Goal: Task Accomplishment & Management: Use online tool/utility

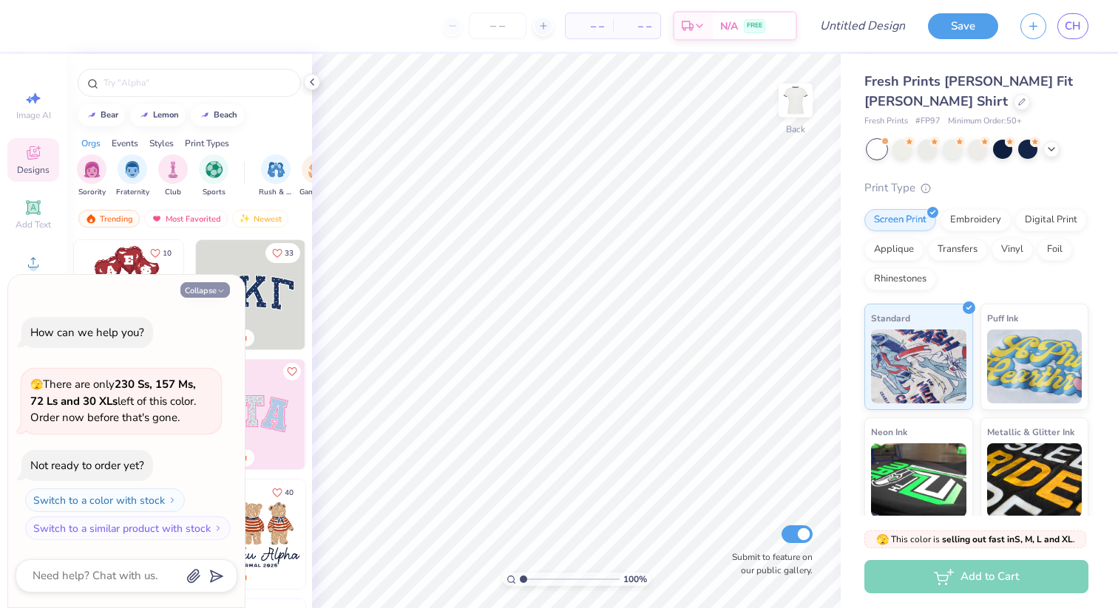
click at [215, 292] on button "Collapse" at bounding box center [205, 290] width 50 height 16
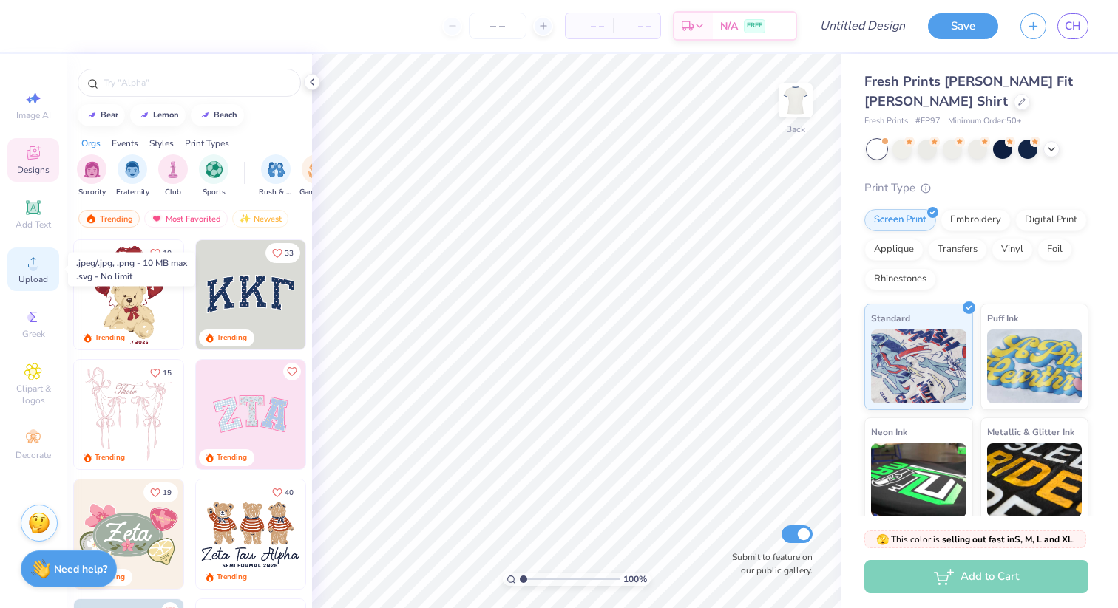
click at [28, 266] on icon at bounding box center [33, 262] width 10 height 10
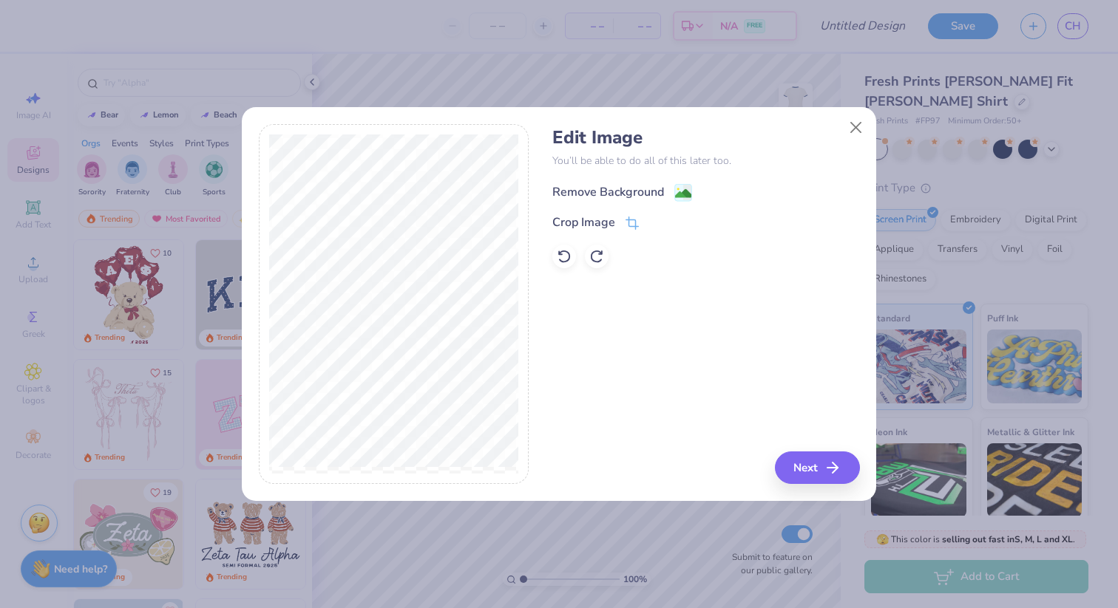
click at [681, 192] on image at bounding box center [683, 194] width 16 height 16
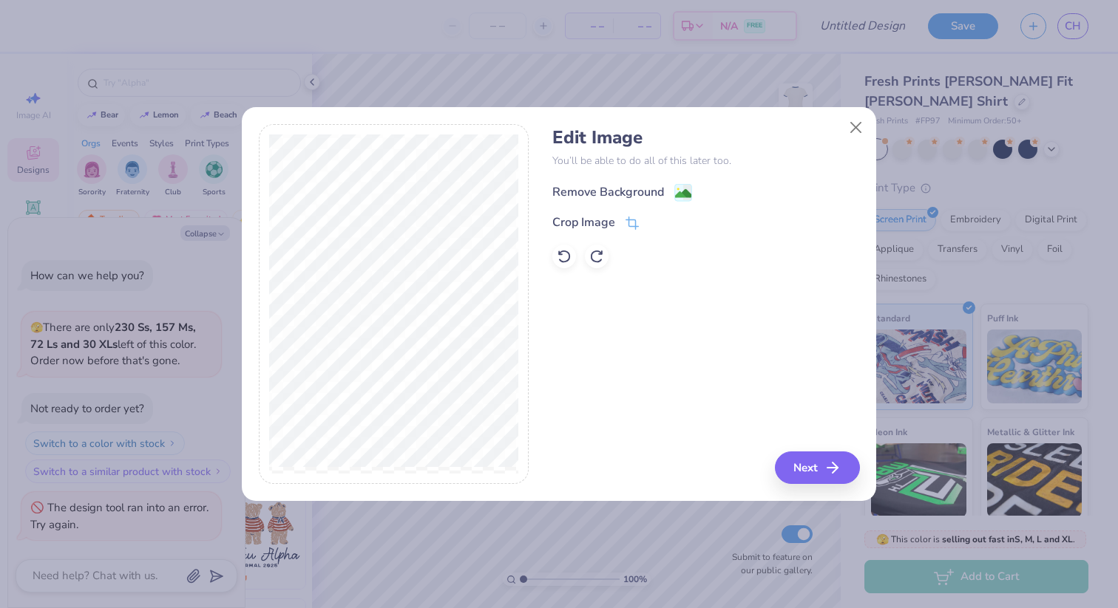
click at [680, 193] on image at bounding box center [683, 194] width 16 height 16
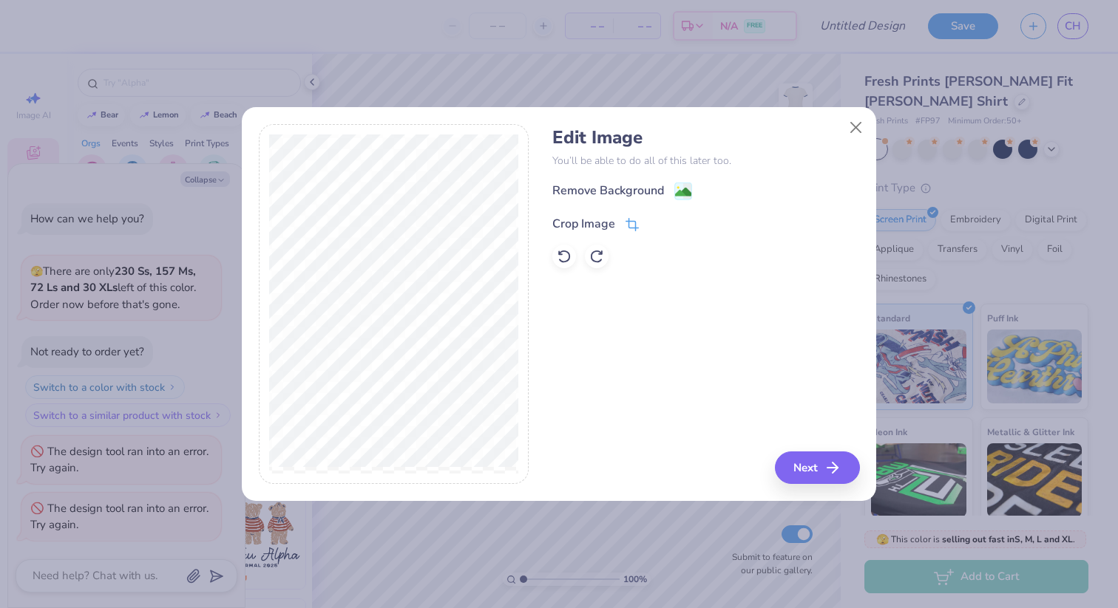
click at [623, 230] on div "Crop Image" at bounding box center [595, 224] width 86 height 18
click at [527, 299] on div at bounding box center [394, 304] width 271 height 361
click at [833, 468] on div "Edit Image You’ll be able to do all of this later too. Remove Background Crop I…" at bounding box center [705, 304] width 307 height 361
click at [657, 225] on icon at bounding box center [657, 222] width 9 height 9
click at [817, 462] on button "Next" at bounding box center [819, 468] width 85 height 33
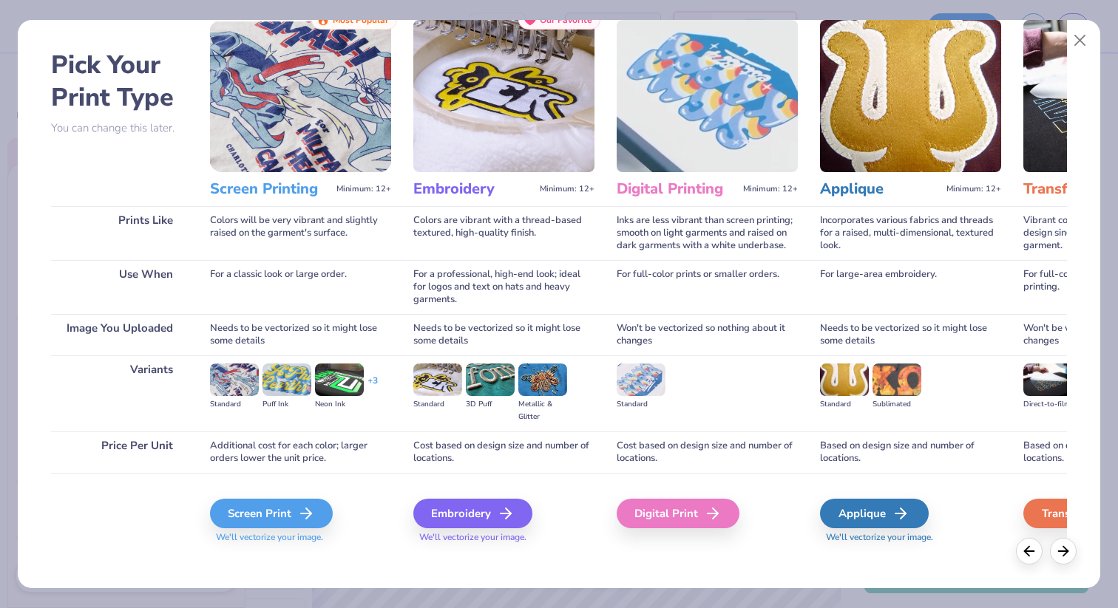
scroll to position [55, 0]
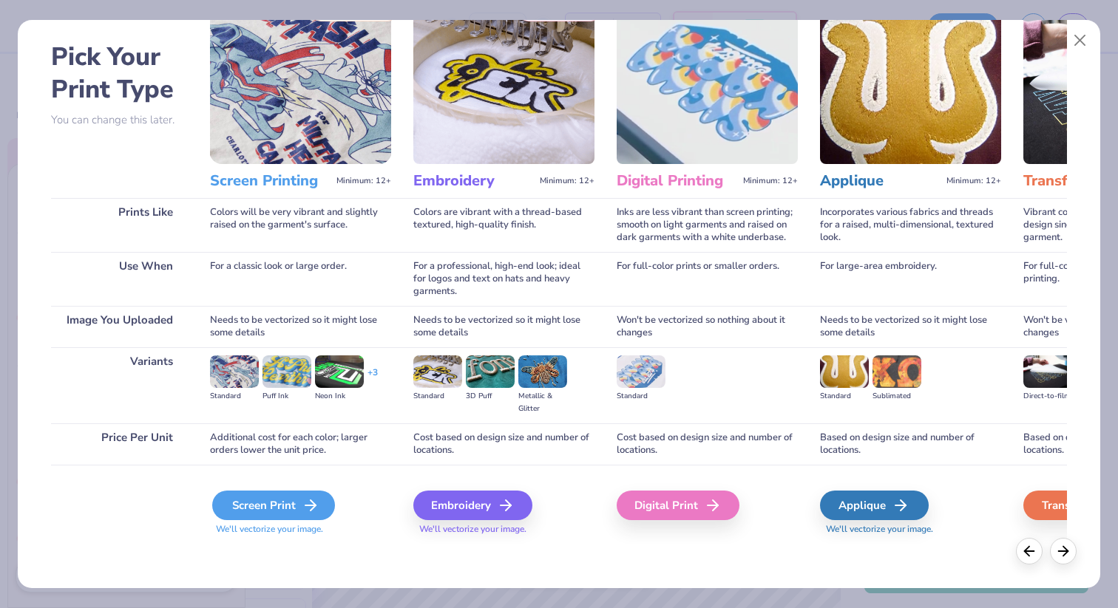
click at [276, 501] on div "Screen Print" at bounding box center [273, 506] width 123 height 30
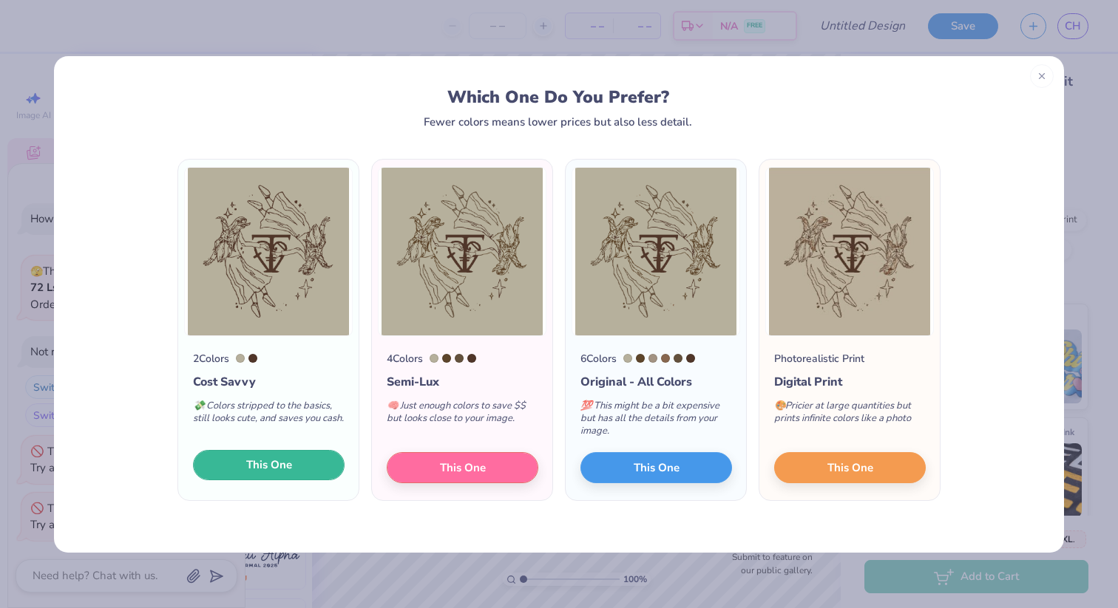
click at [273, 470] on span "This One" at bounding box center [269, 465] width 46 height 17
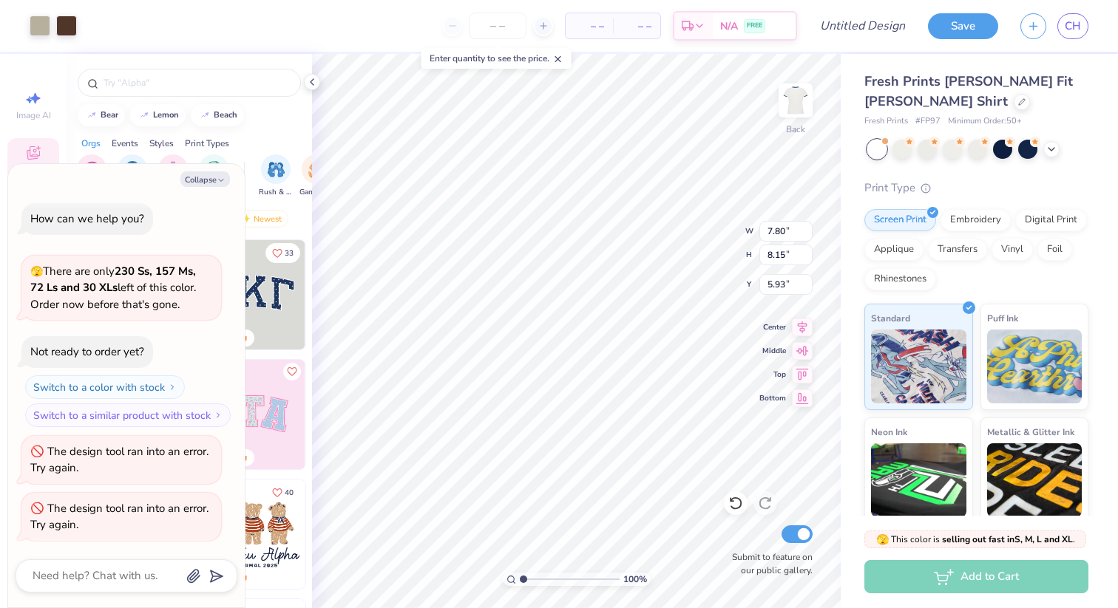
type textarea "x"
type input "0.50"
click at [211, 175] on button "Collapse" at bounding box center [205, 180] width 50 height 16
type textarea "x"
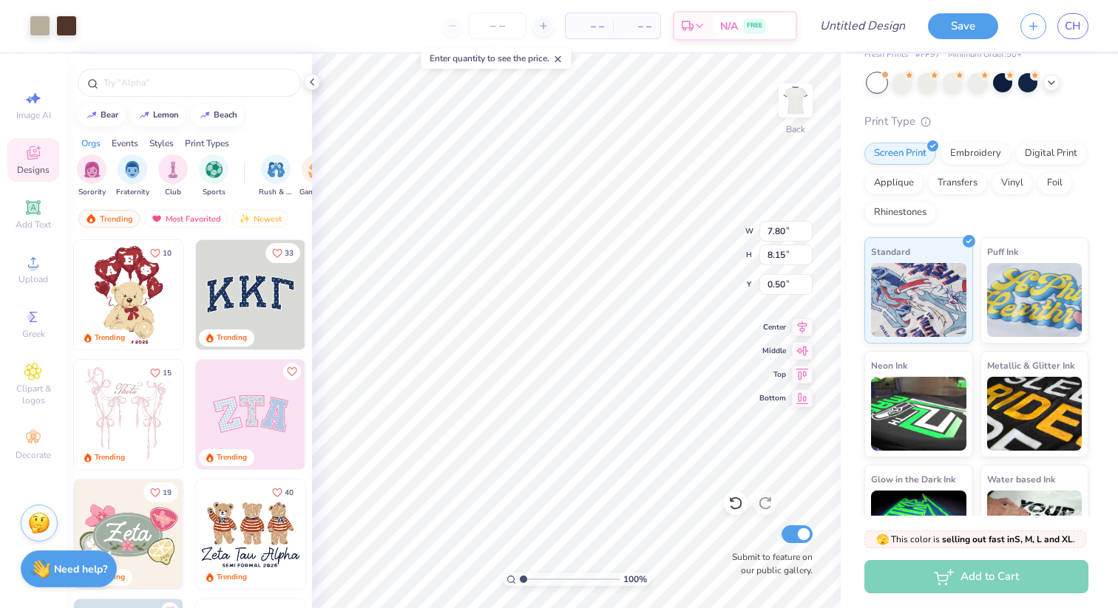
scroll to position [122, 0]
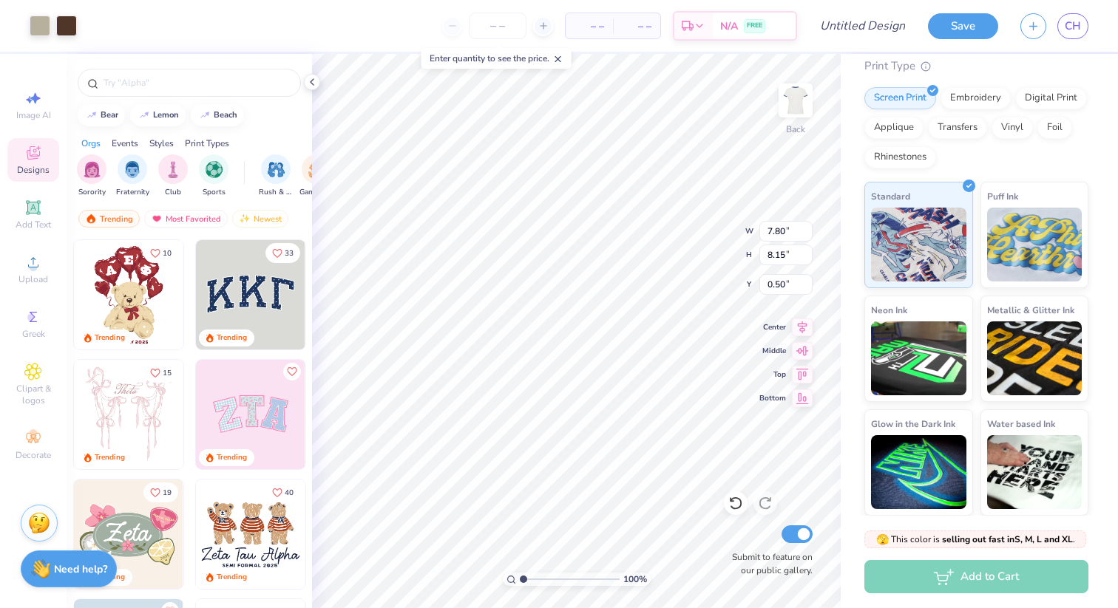
click at [22, 151] on div "Designs" at bounding box center [33, 160] width 52 height 44
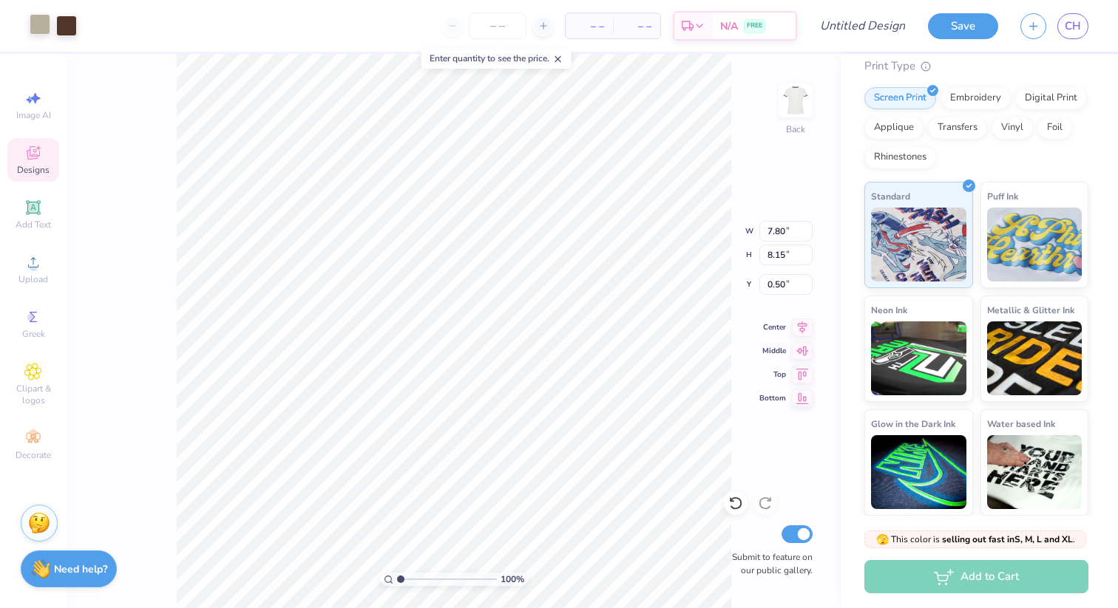
click at [44, 18] on div at bounding box center [40, 24] width 21 height 21
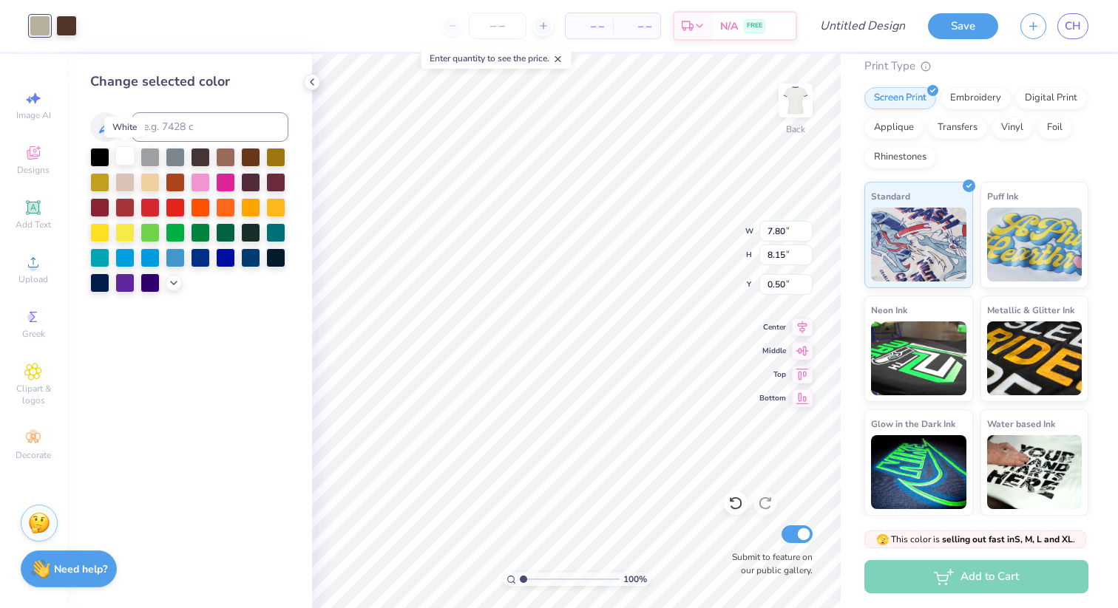
click at [122, 162] on div at bounding box center [124, 155] width 19 height 19
click at [64, 24] on div at bounding box center [66, 24] width 21 height 21
click at [204, 257] on div at bounding box center [200, 256] width 19 height 19
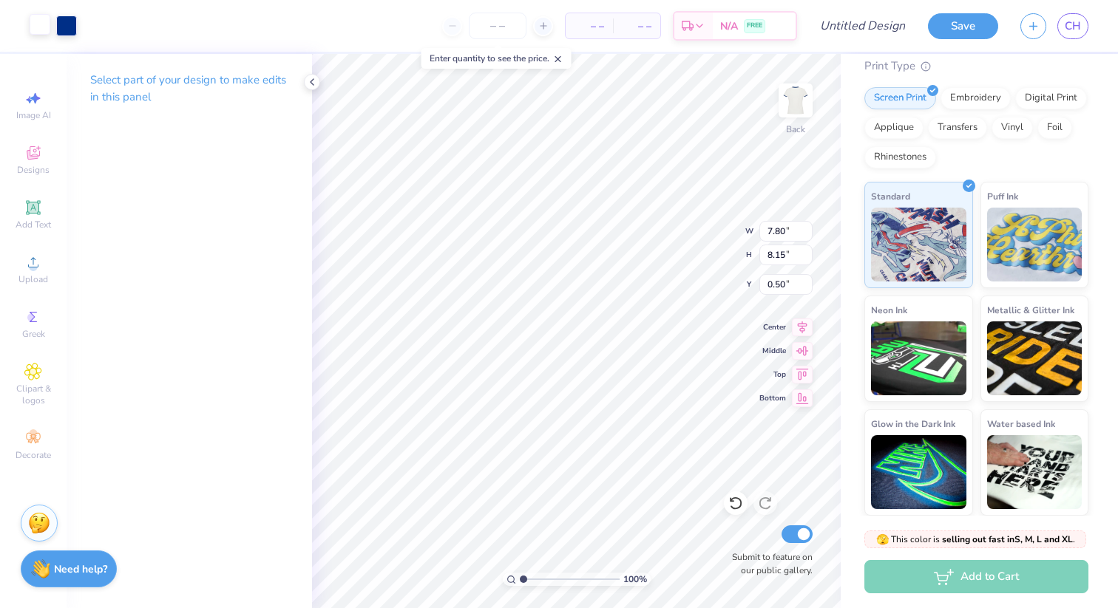
click at [47, 21] on div at bounding box center [40, 24] width 21 height 21
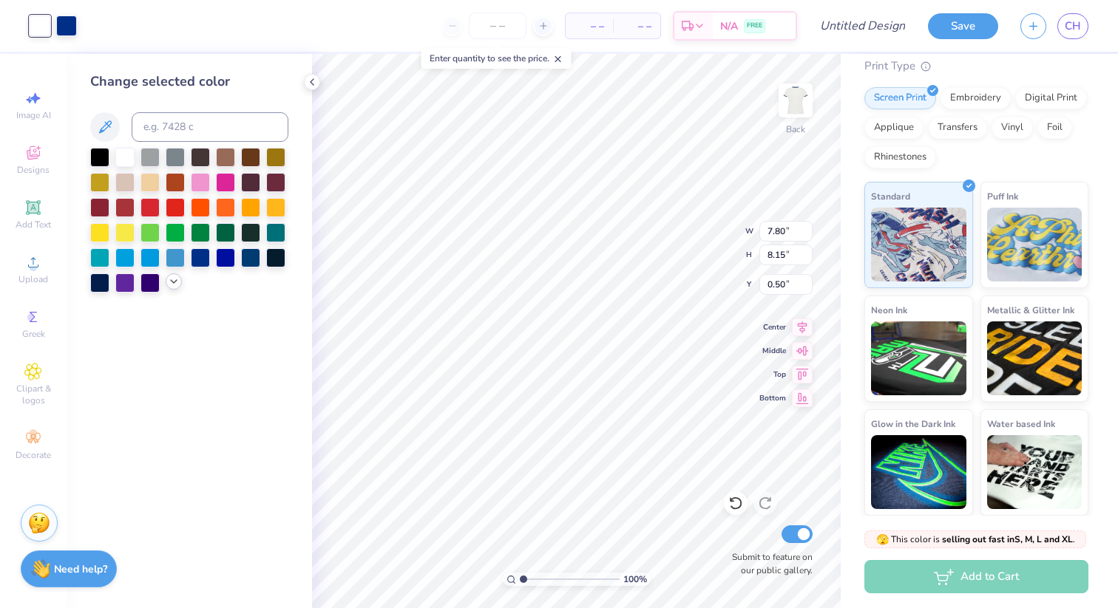
click at [170, 280] on icon at bounding box center [174, 282] width 12 height 12
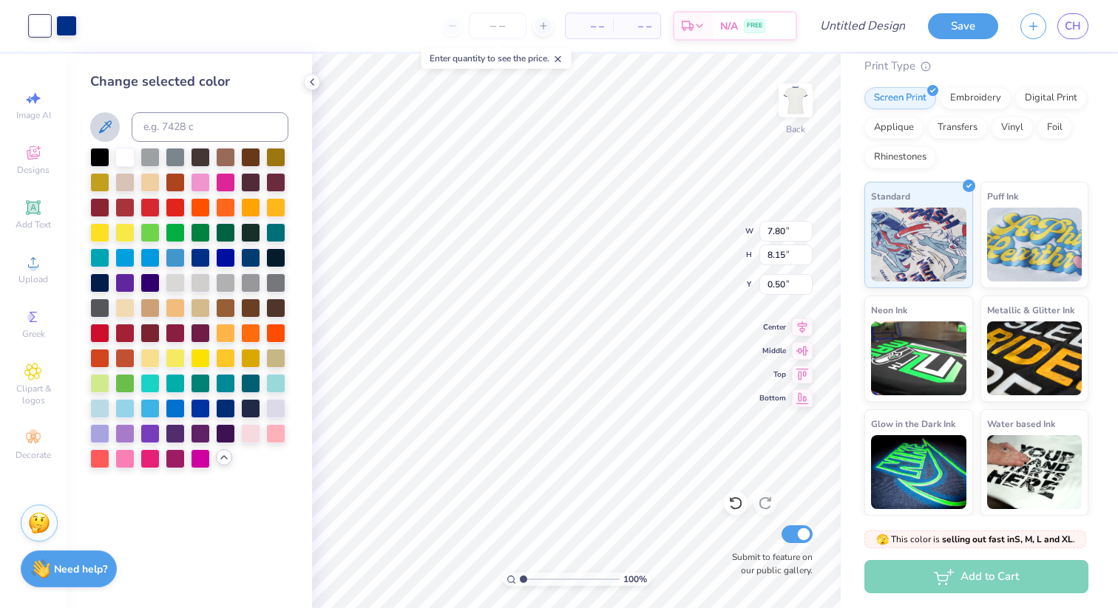
click at [104, 128] on icon at bounding box center [105, 127] width 18 height 18
click at [430, 145] on div "Art colors – – Per Item – – Total Est. Delivery N/A FREE Design Title Save CH I…" at bounding box center [559, 304] width 1118 height 608
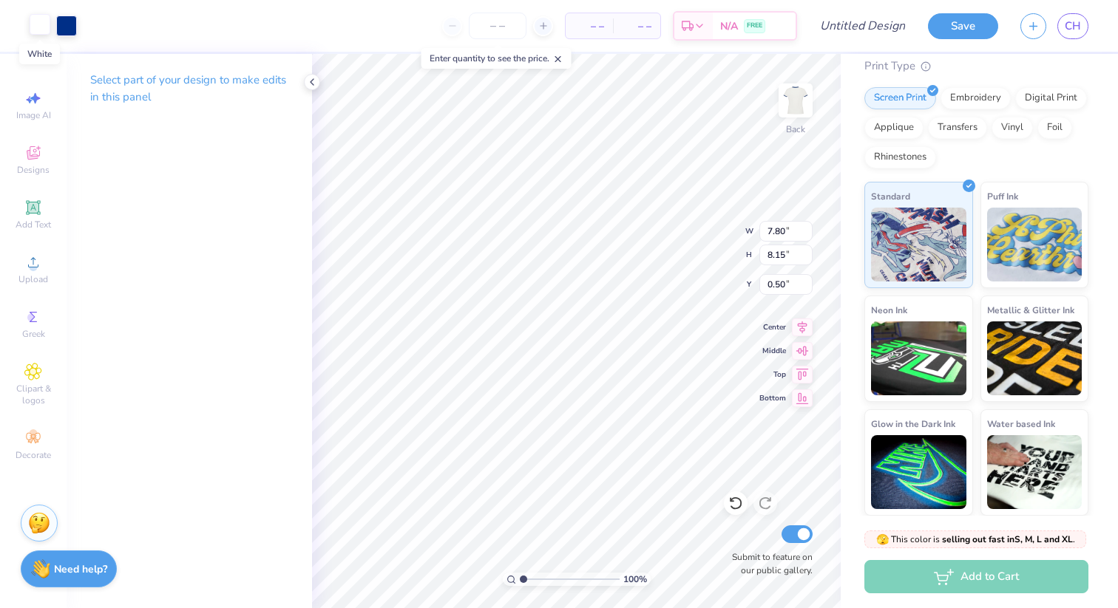
click at [41, 32] on div at bounding box center [40, 24] width 21 height 21
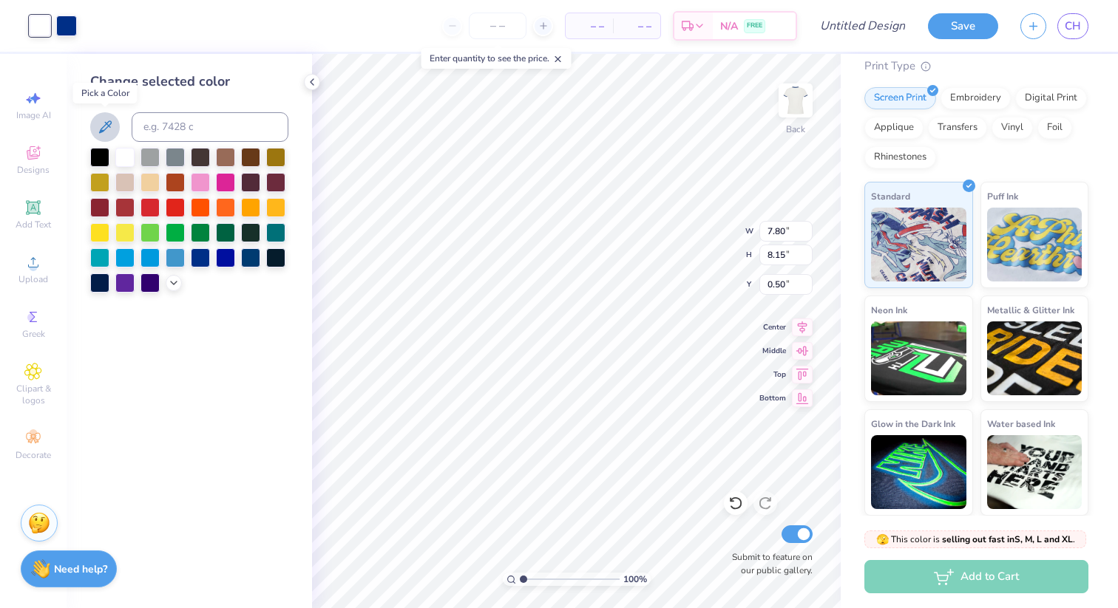
click at [96, 123] on icon at bounding box center [105, 127] width 18 height 18
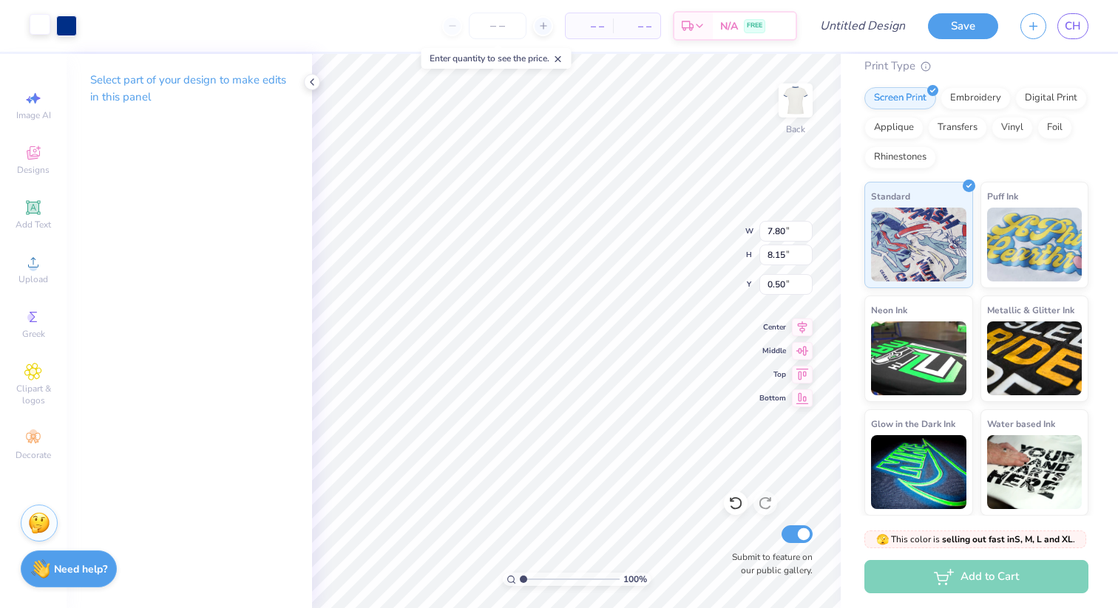
click at [42, 30] on div at bounding box center [40, 24] width 21 height 21
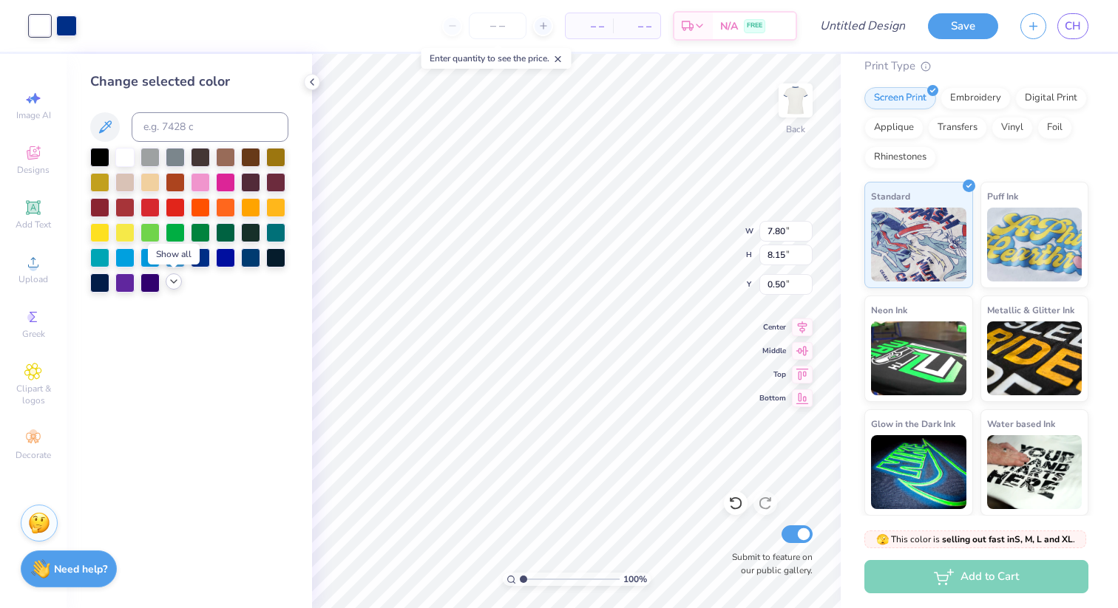
click at [169, 285] on icon at bounding box center [174, 282] width 12 height 12
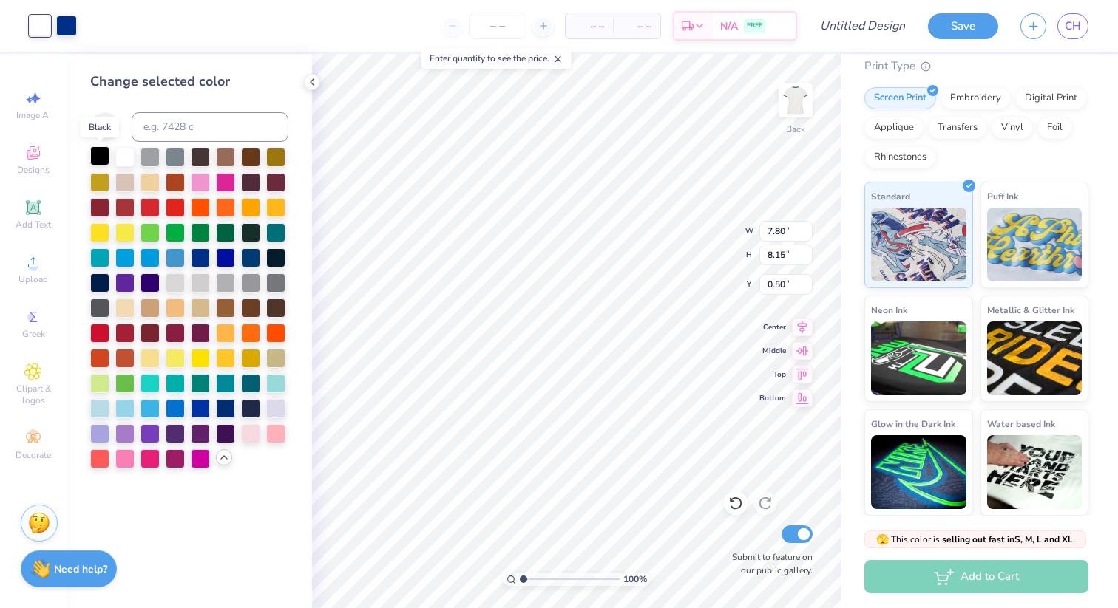
click at [97, 155] on div at bounding box center [99, 155] width 19 height 19
click at [115, 156] on div at bounding box center [124, 155] width 19 height 19
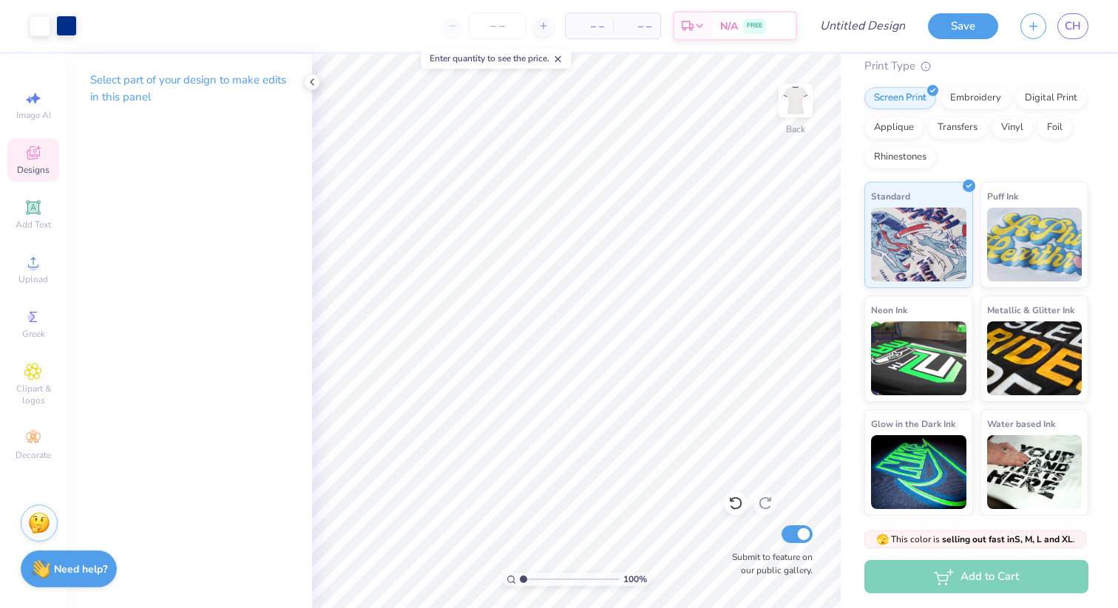
click at [38, 166] on span "Designs" at bounding box center [33, 170] width 33 height 12
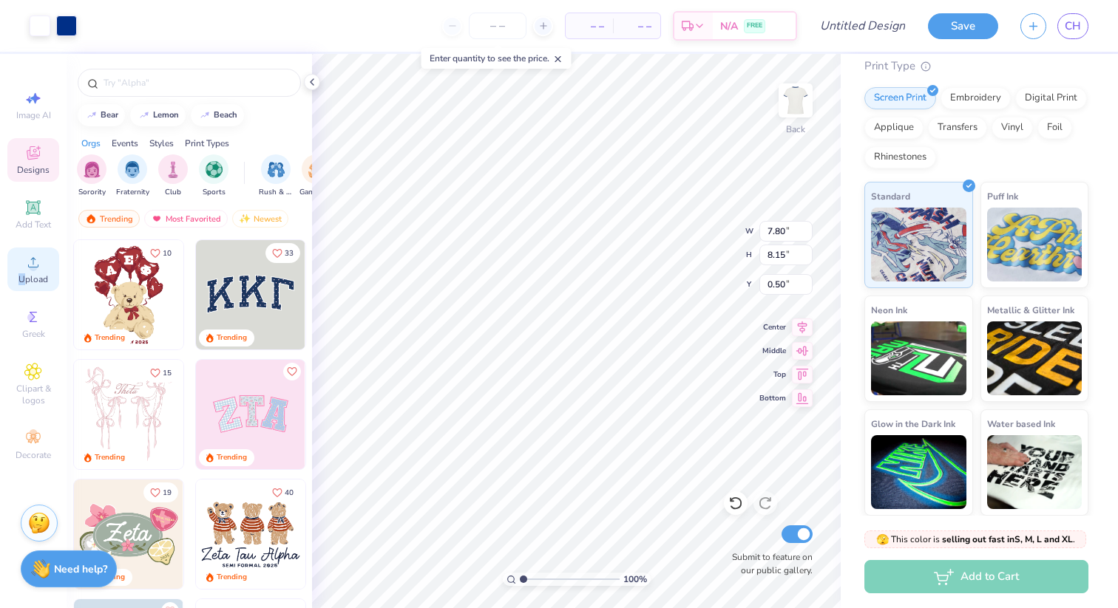
click at [24, 274] on span "Upload" at bounding box center [33, 280] width 30 height 12
click at [24, 111] on span "Image AI" at bounding box center [33, 115] width 35 height 12
select select "4"
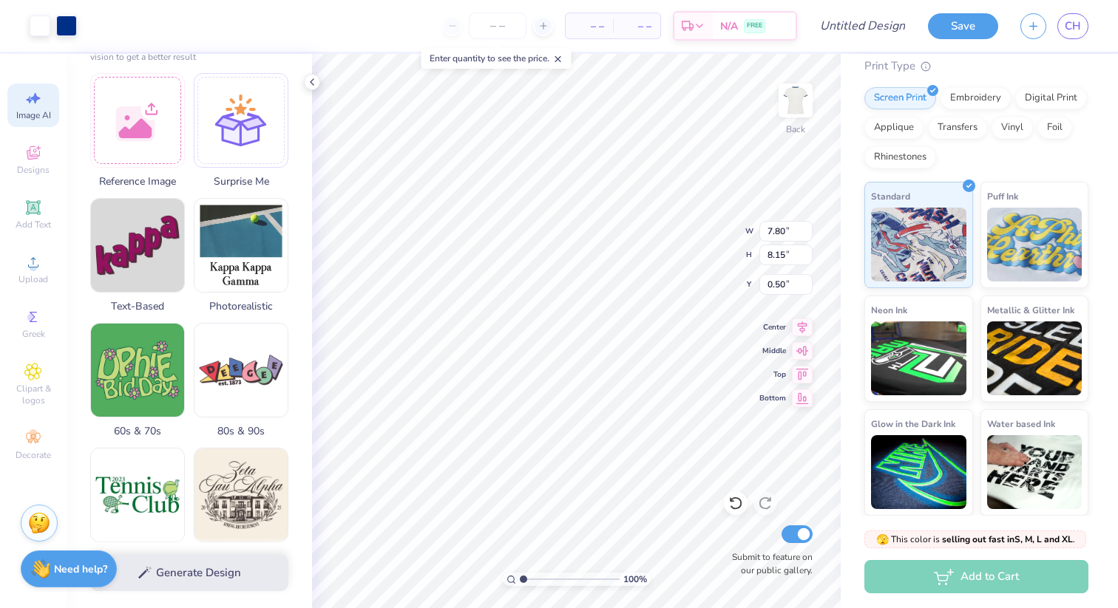
scroll to position [0, 0]
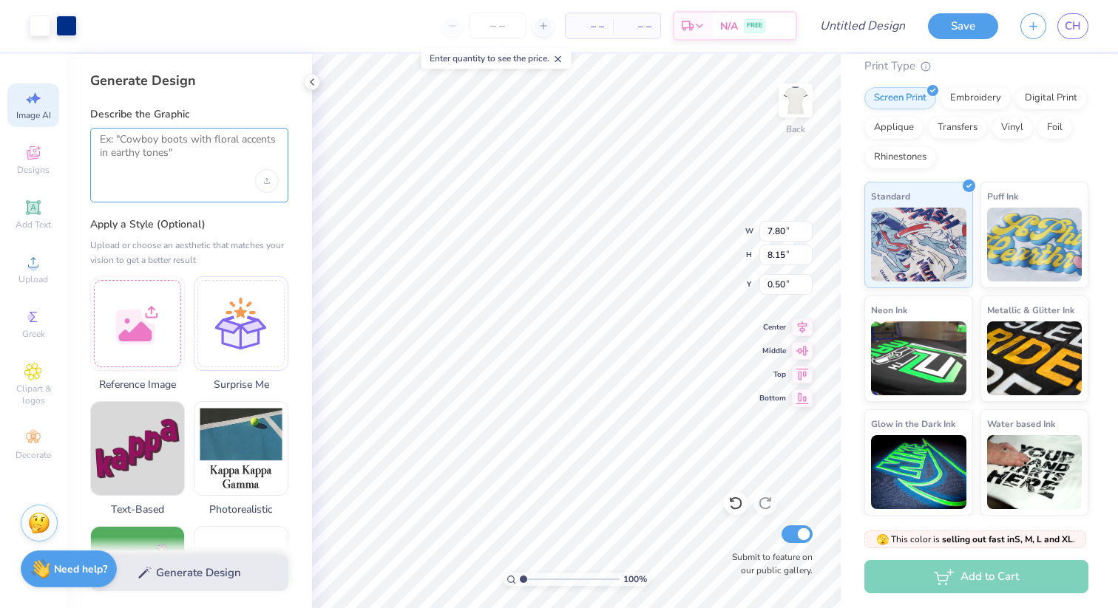
click at [154, 169] on textarea at bounding box center [189, 151] width 179 height 37
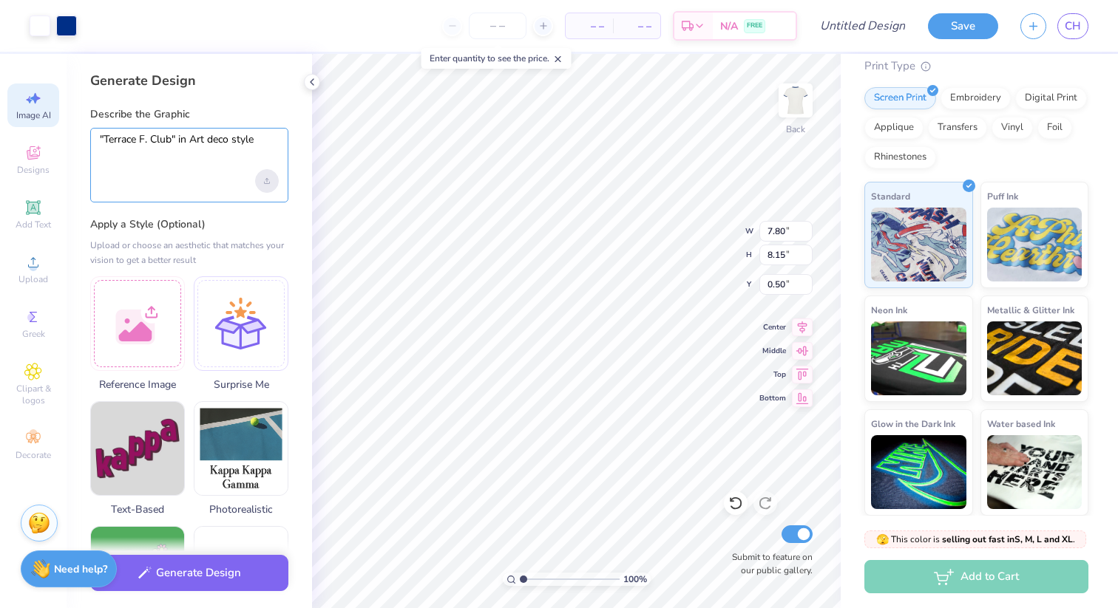
type textarea ""Terrace F. Club" in Art deco style"
click at [266, 185] on div "Upload image" at bounding box center [267, 181] width 24 height 24
drag, startPoint x: 269, startPoint y: 141, endPoint x: 78, endPoint y: 140, distance: 190.7
click at [78, 140] on div "Generate Design Describe the Graphic "Terrace F. Club" in Art deco style Apply …" at bounding box center [189, 331] width 245 height 554
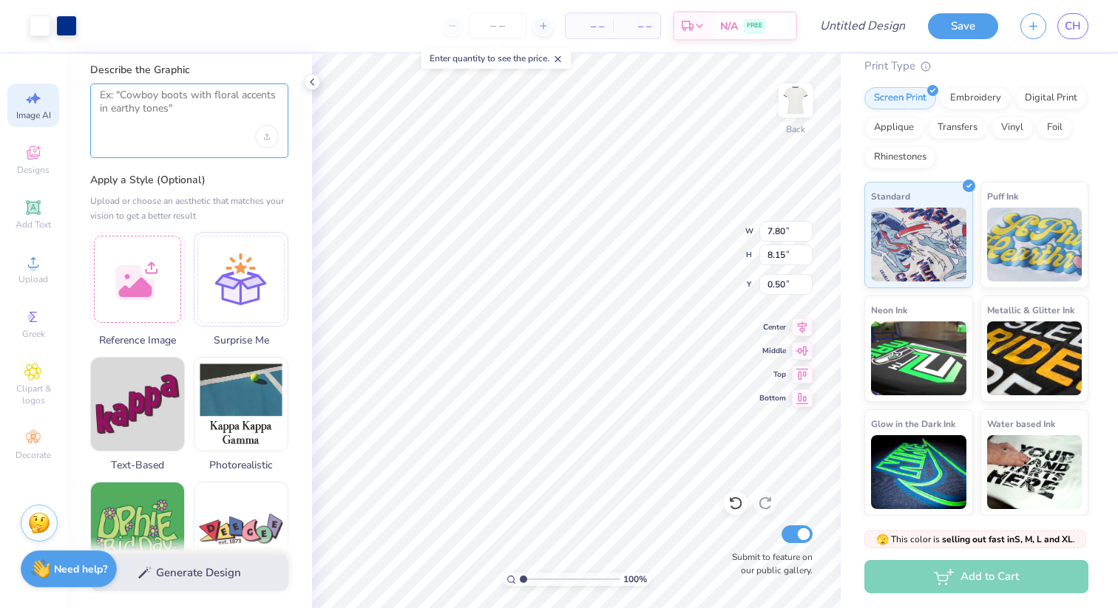
scroll to position [46, 0]
click at [170, 121] on textarea at bounding box center [189, 105] width 179 height 37
type textarea "T"
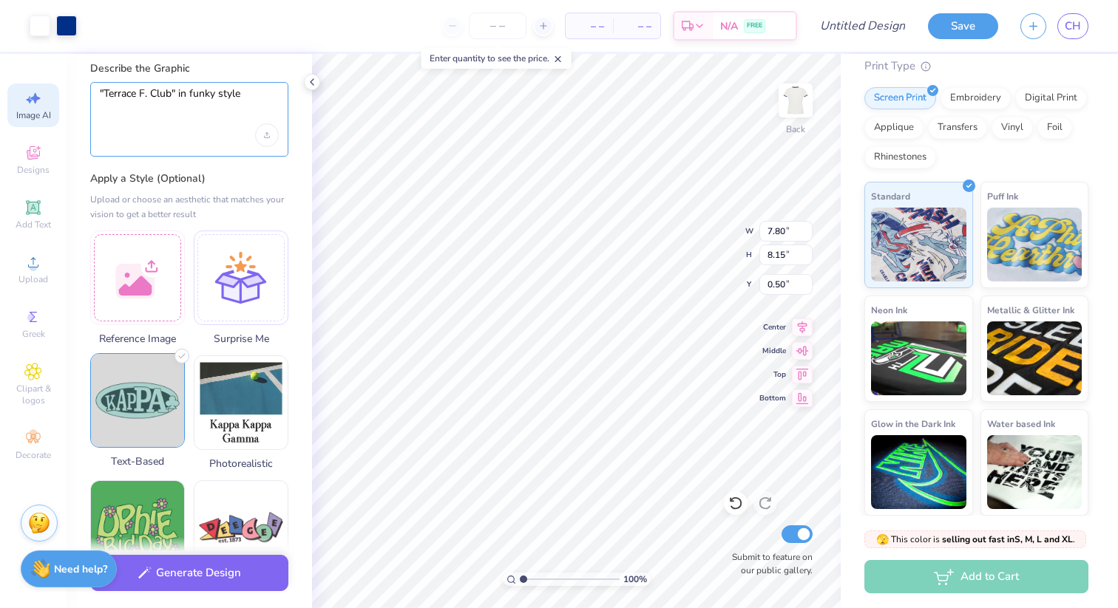
type textarea ""Terrace F. Club" in funky style"
click at [112, 404] on img at bounding box center [137, 400] width 93 height 93
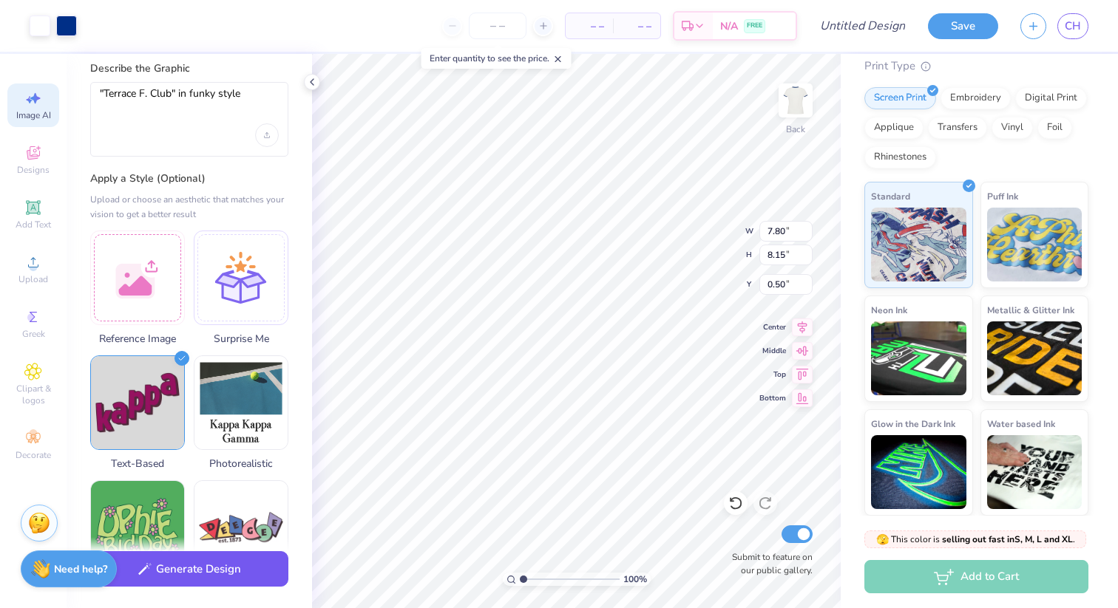
click at [231, 572] on button "Generate Design" at bounding box center [189, 570] width 198 height 36
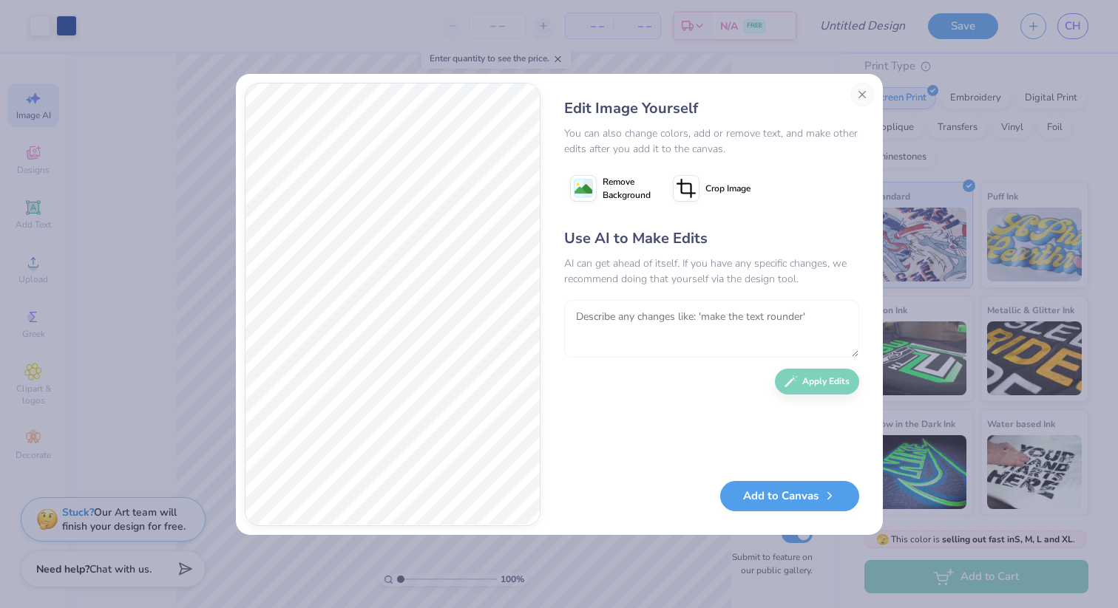
click at [607, 328] on textarea at bounding box center [711, 329] width 295 height 58
type textarea "Make the C in "Club" more visible"
click at [827, 387] on button "Apply Edits" at bounding box center [817, 378] width 84 height 26
click at [865, 89] on button "Close" at bounding box center [862, 95] width 24 height 24
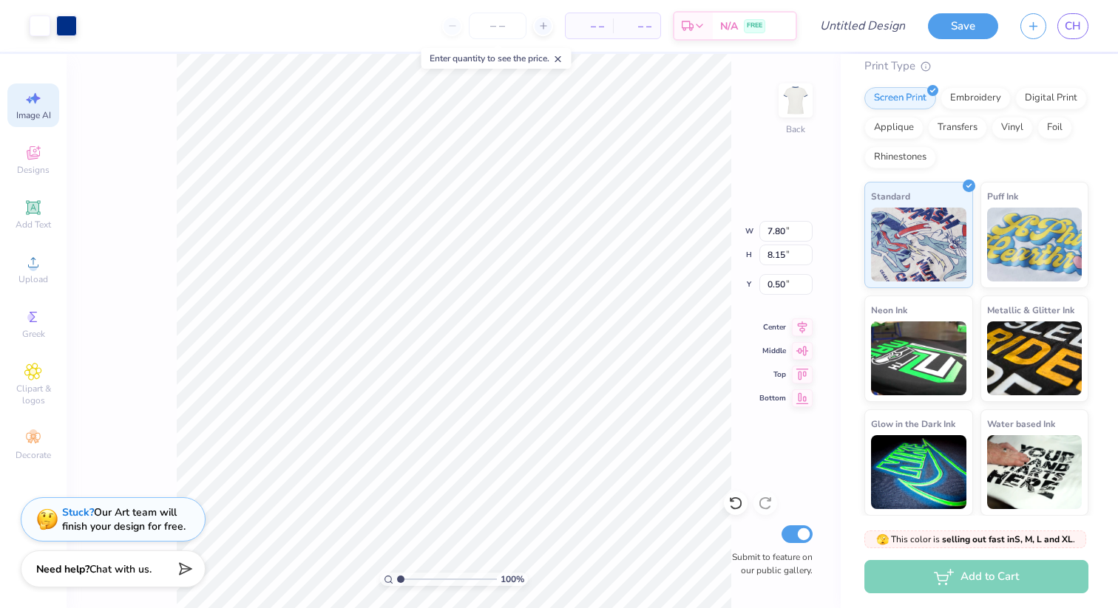
click at [38, 113] on span "Image AI" at bounding box center [33, 115] width 35 height 12
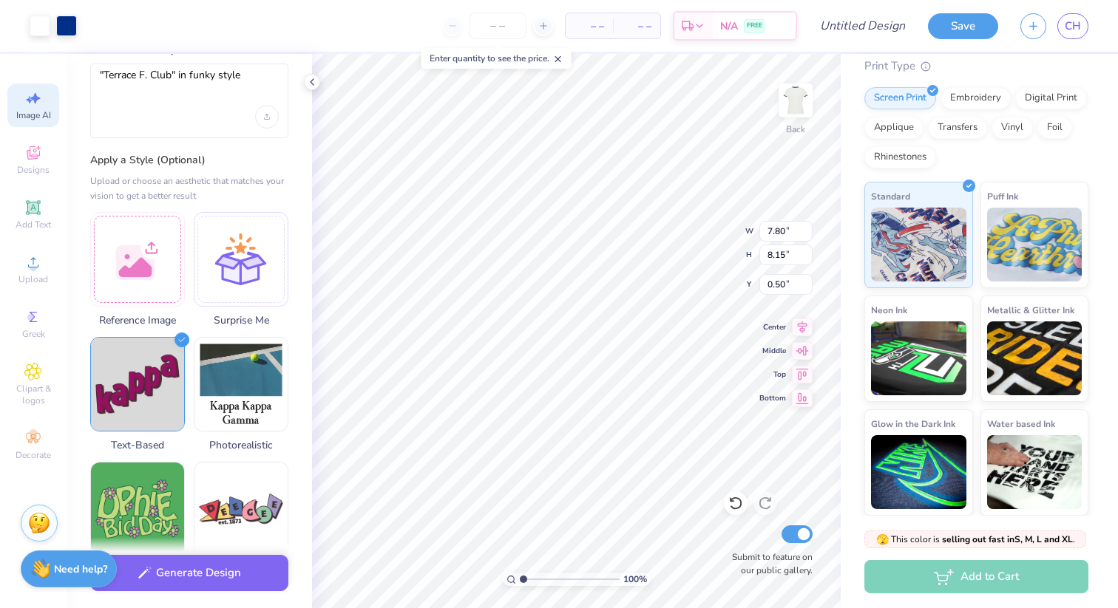
scroll to position [0, 0]
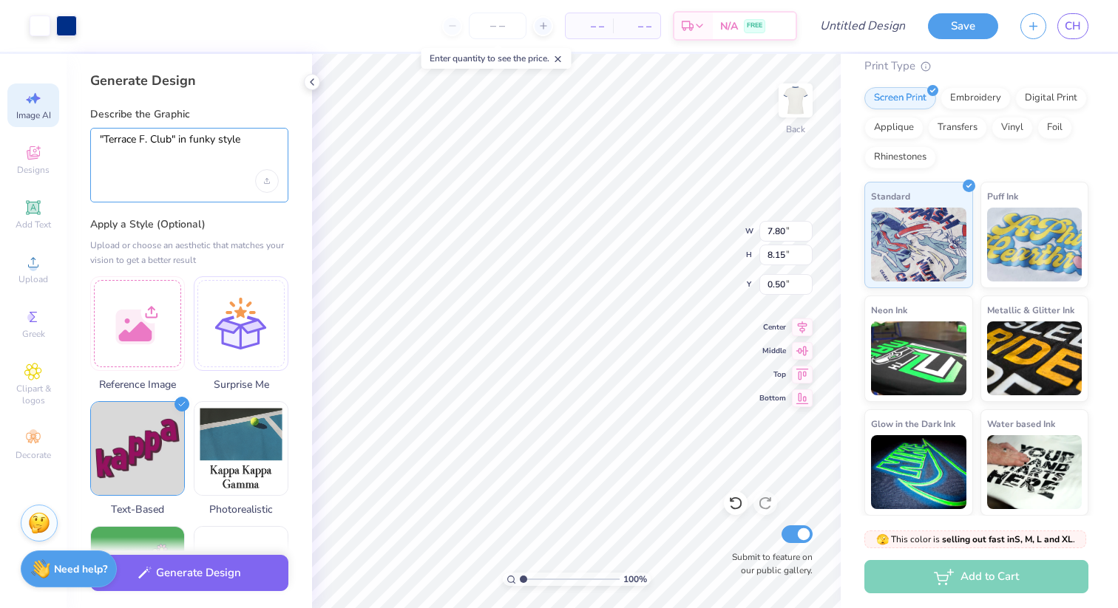
drag, startPoint x: 260, startPoint y: 139, endPoint x: 79, endPoint y: 139, distance: 181.1
click at [79, 139] on div "Generate Design Describe the Graphic "Terrace F. Club" in funky style Apply a S…" at bounding box center [189, 331] width 245 height 554
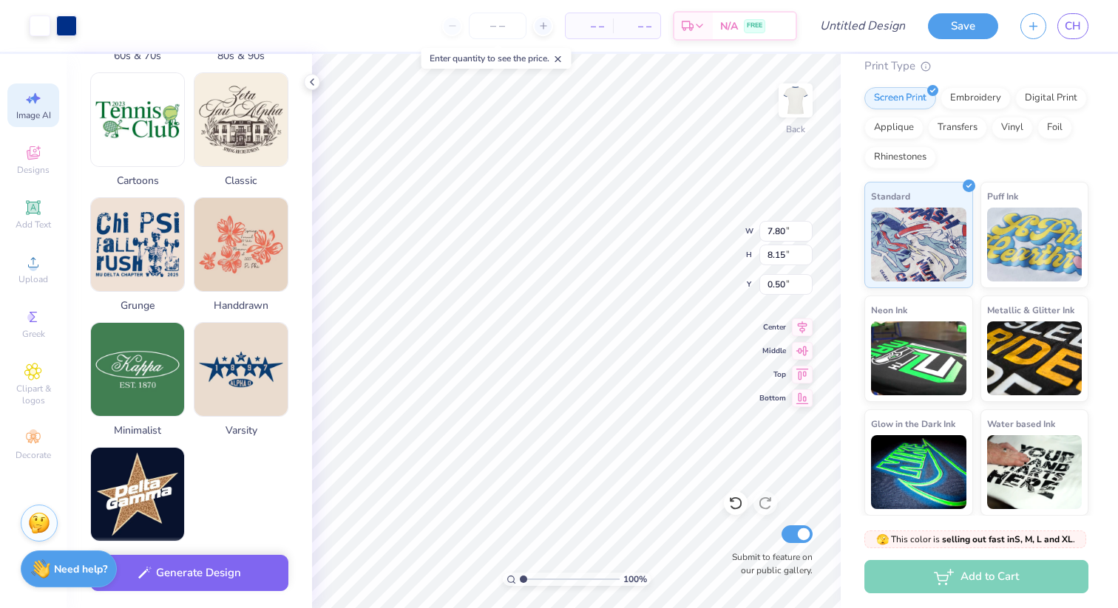
scroll to position [541, 0]
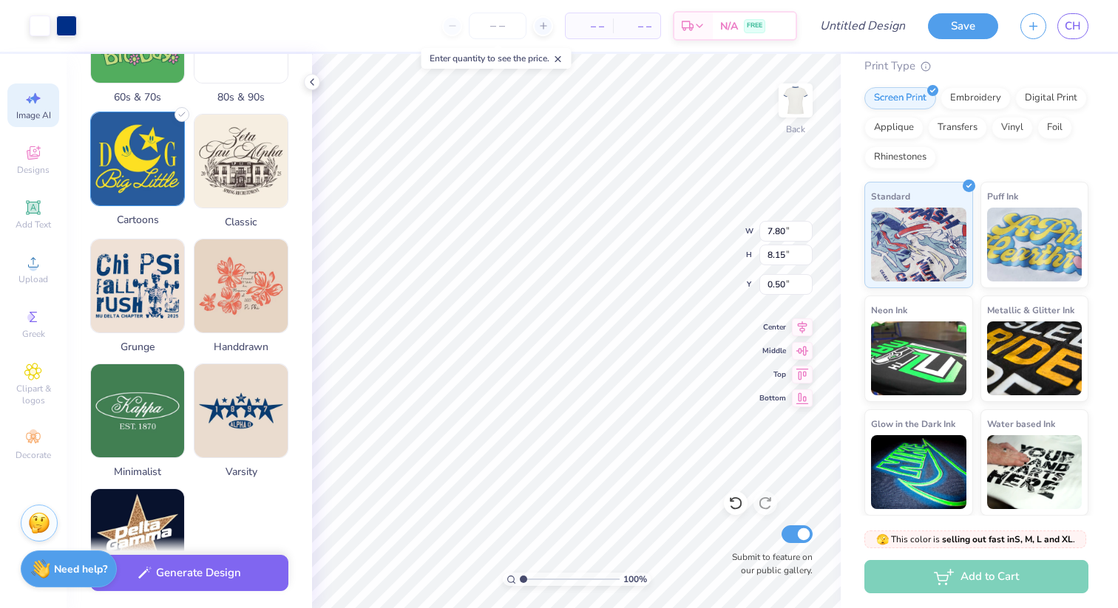
type textarea "Yellow Brick Road leading to a tudor style house with the characters from Wizar…"
click at [142, 174] on img at bounding box center [137, 158] width 93 height 93
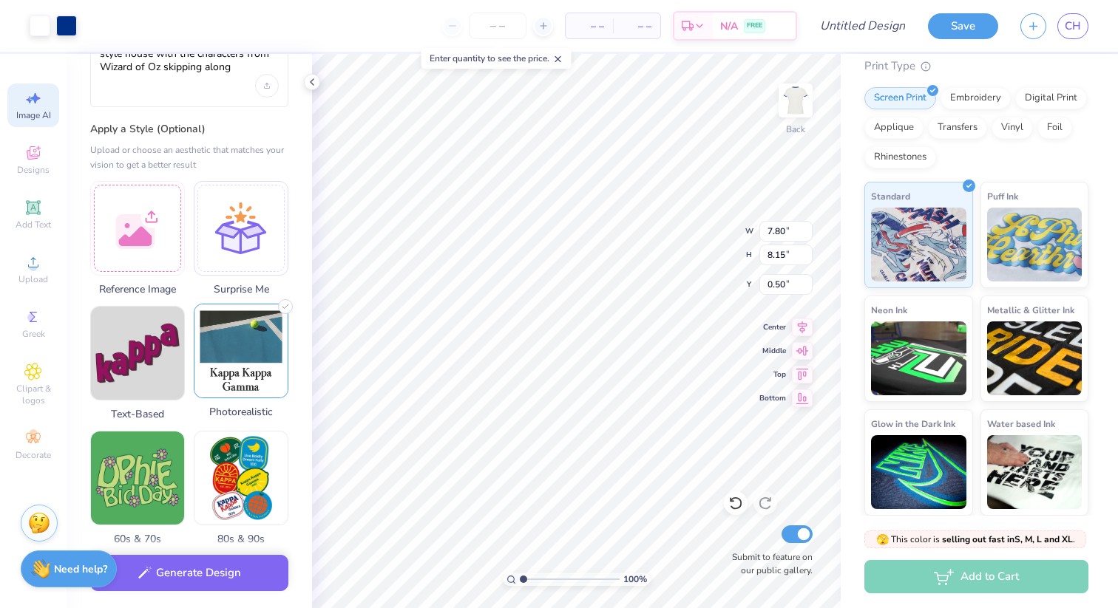
scroll to position [86, 0]
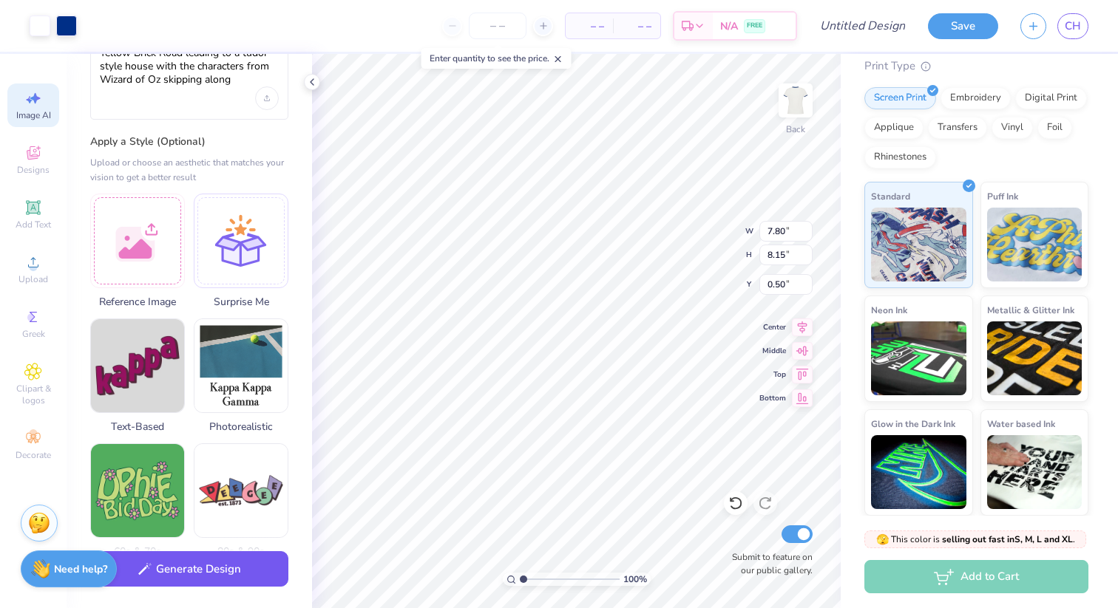
click at [228, 571] on button "Generate Design" at bounding box center [189, 570] width 198 height 36
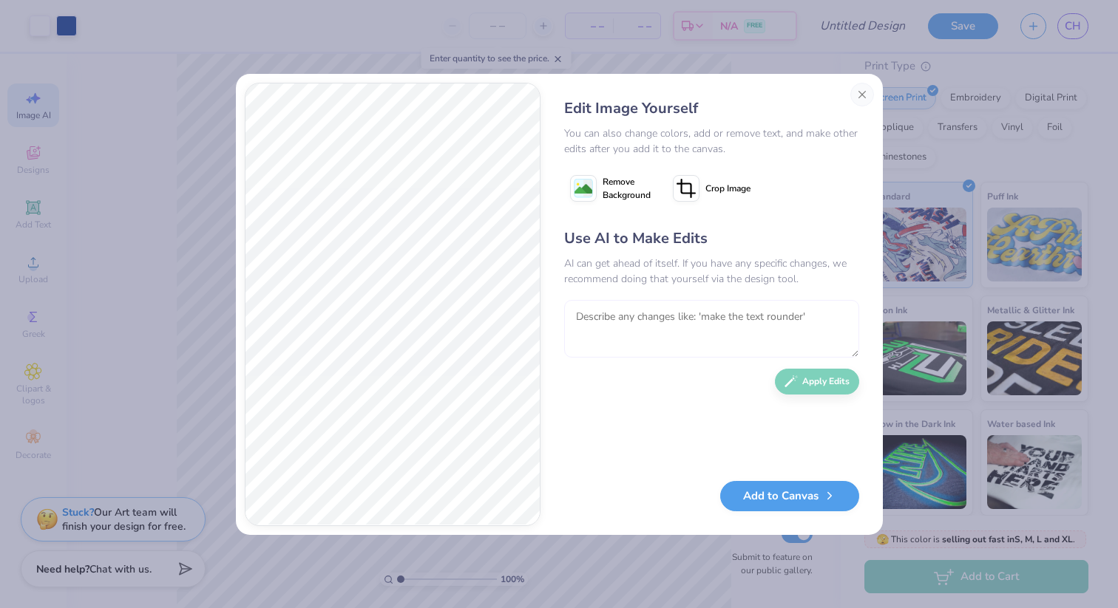
click at [713, 325] on textarea at bounding box center [711, 329] width 295 height 58
click at [712, 325] on textarea at bounding box center [711, 329] width 295 height 58
click at [654, 324] on textarea at bounding box center [711, 329] width 295 height 58
click at [641, 314] on textarea "In" at bounding box center [711, 329] width 295 height 58
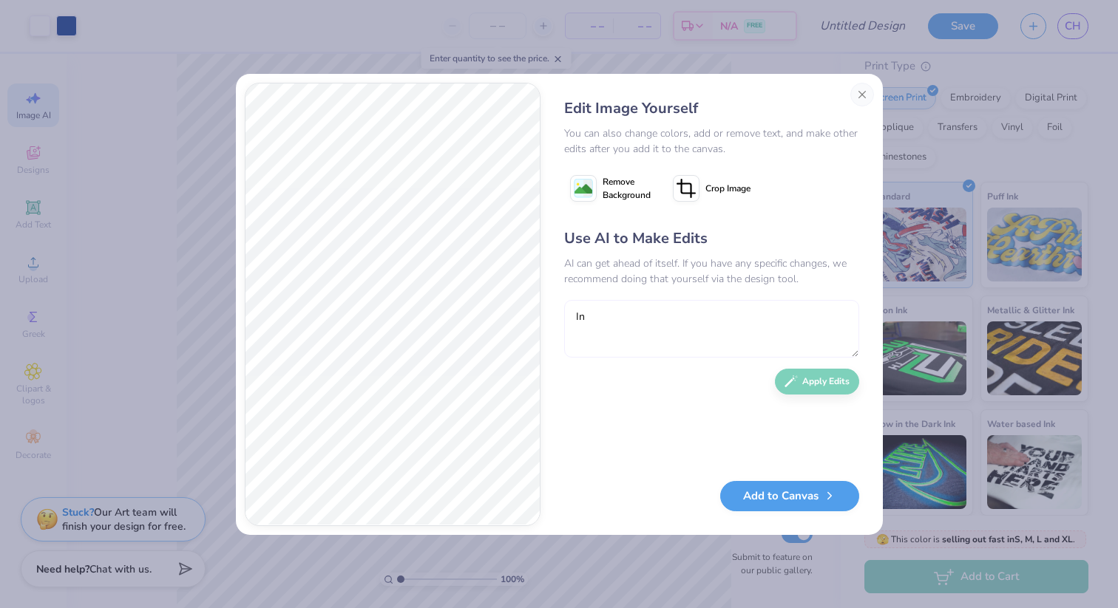
click at [641, 314] on textarea "In" at bounding box center [711, 329] width 295 height 58
click at [579, 316] on textarea "In" at bounding box center [711, 329] width 295 height 58
click at [658, 318] on textarea "In" at bounding box center [711, 329] width 295 height 58
type textarea "I"
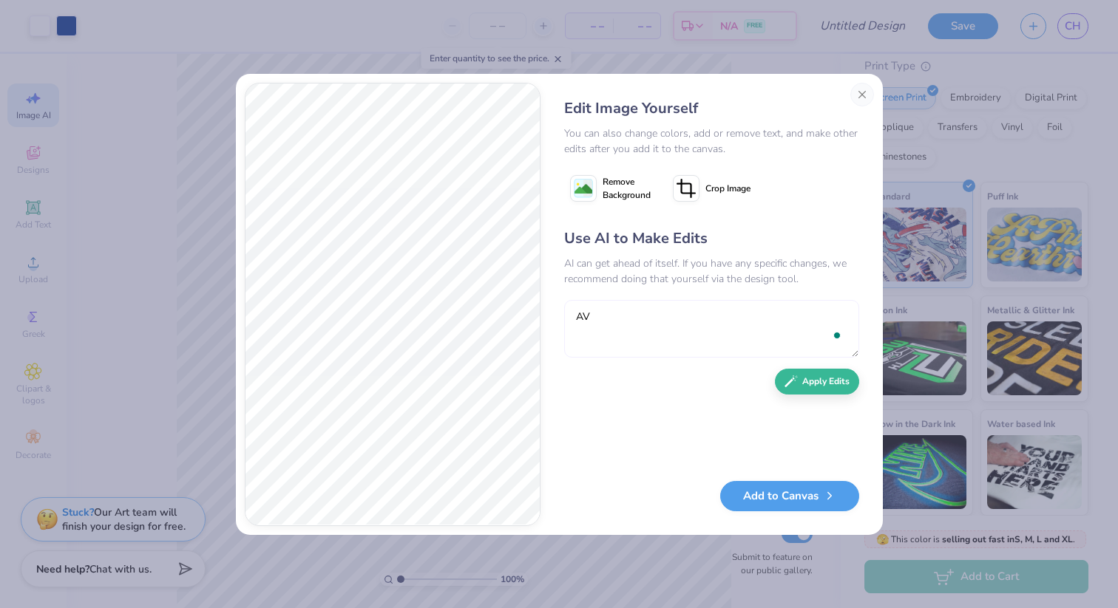
type textarea "A"
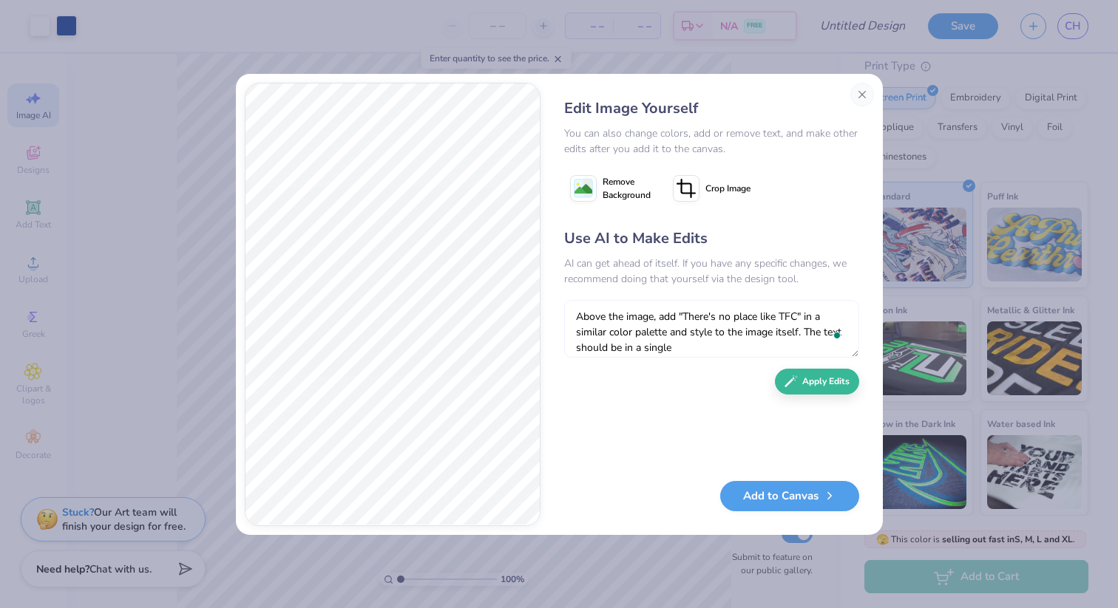
click at [798, 317] on textarea "Above the image, add "There's no place like TFC" in a similar color palette and…" at bounding box center [711, 329] width 295 height 58
click at [747, 350] on textarea "Above the image, add "There's no place like TFC..." in a similar color palette …" at bounding box center [711, 329] width 295 height 58
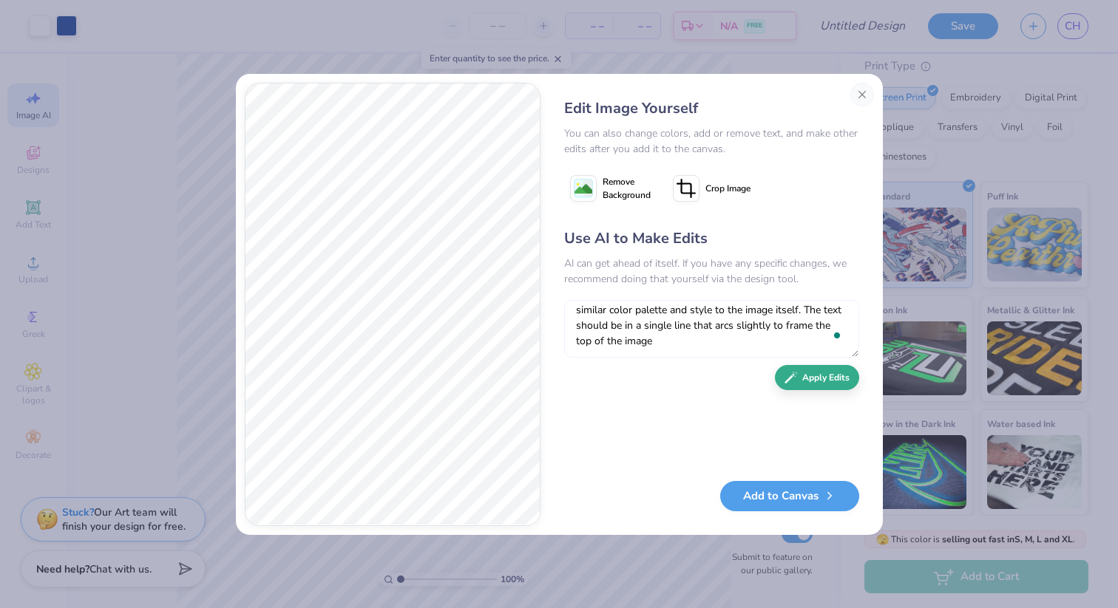
type textarea "Above the image, add "There's no place like TFC..." in a similar color palette …"
click at [816, 393] on div "Use AI to Make Edits AI can get ahead of itself. If you have any specific chang…" at bounding box center [711, 348] width 295 height 240
click at [834, 379] on button "Apply Edits" at bounding box center [817, 378] width 84 height 26
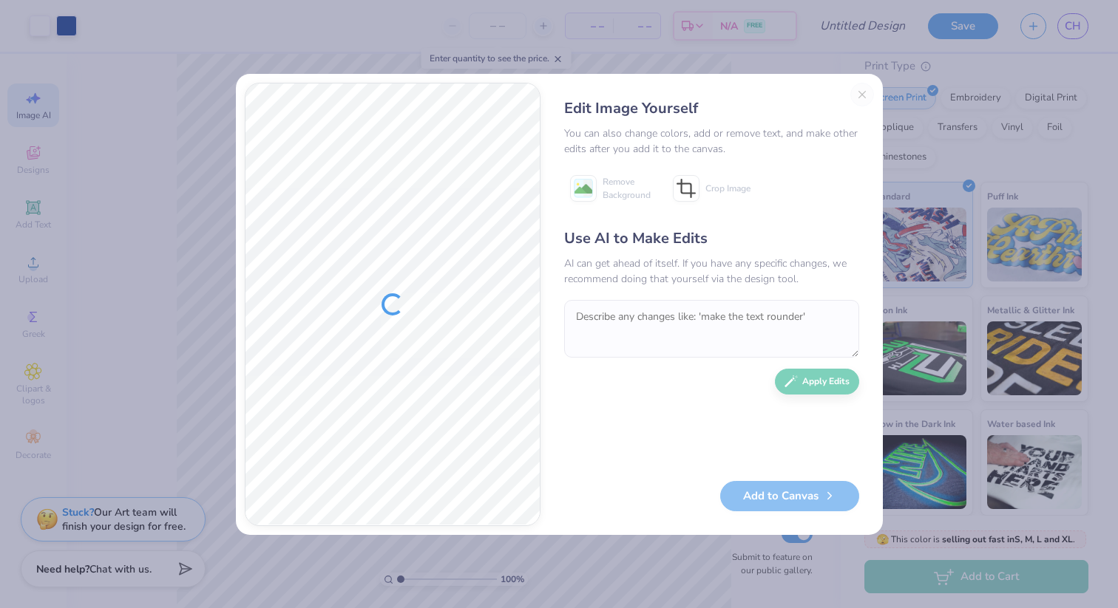
scroll to position [0, 0]
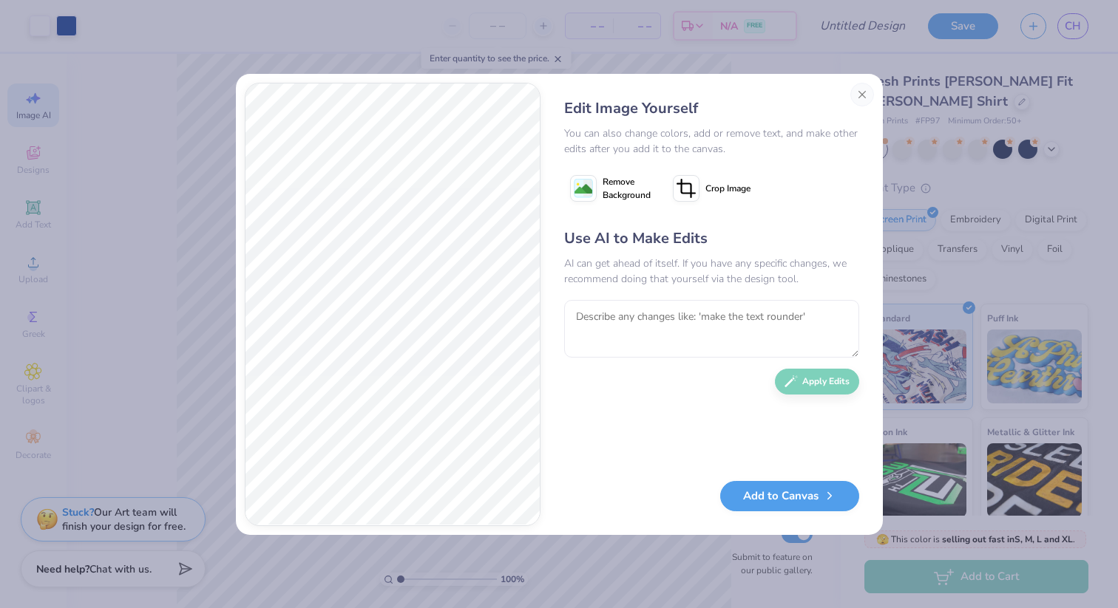
scroll to position [122, 0]
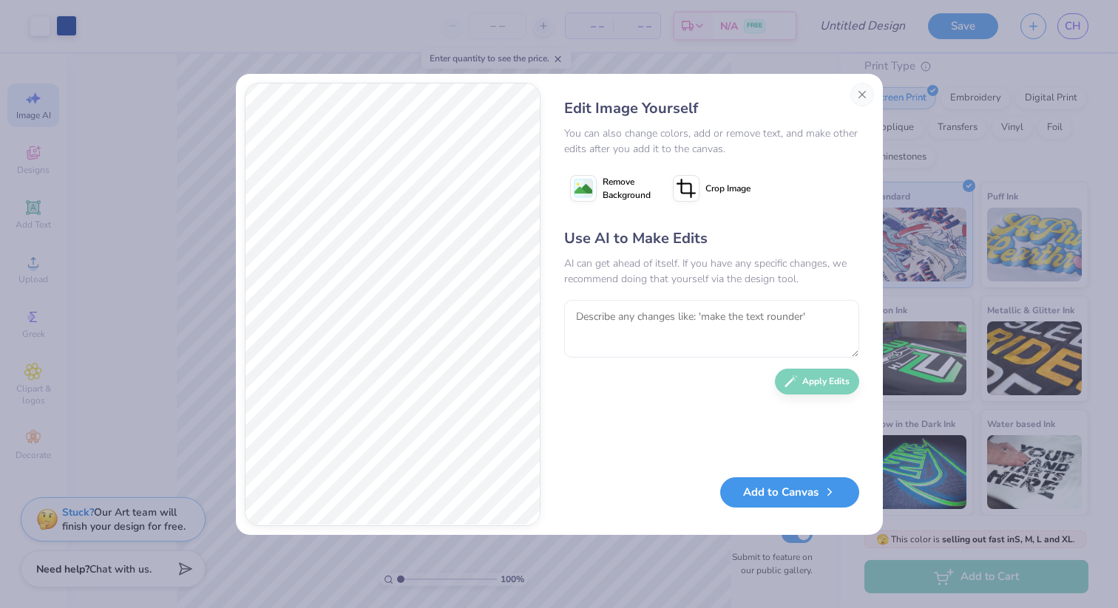
click at [784, 501] on button "Add to Canvas" at bounding box center [789, 493] width 139 height 30
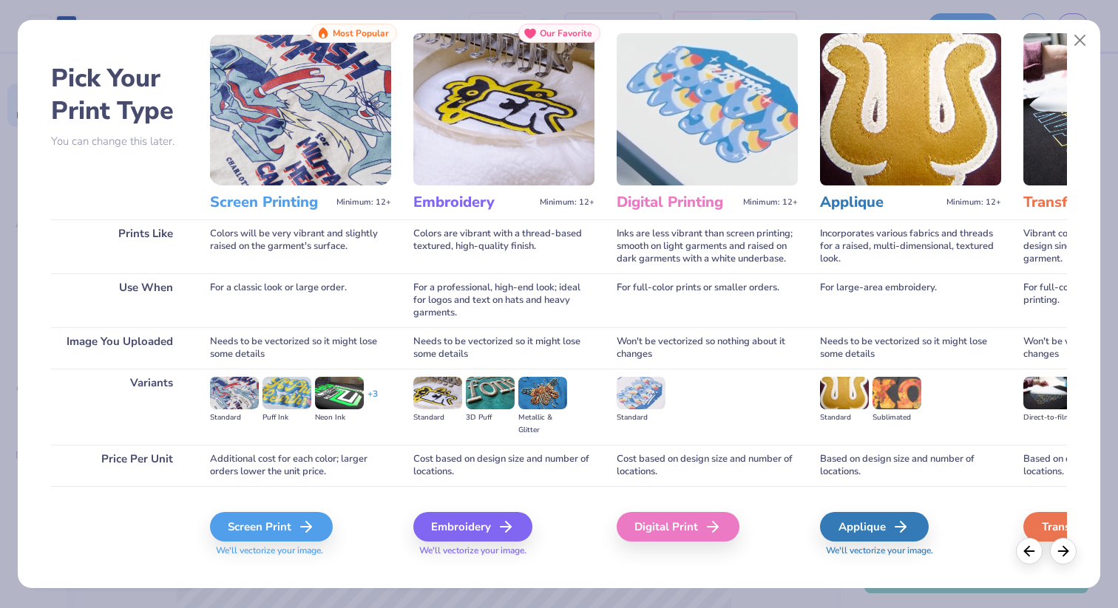
scroll to position [36, 0]
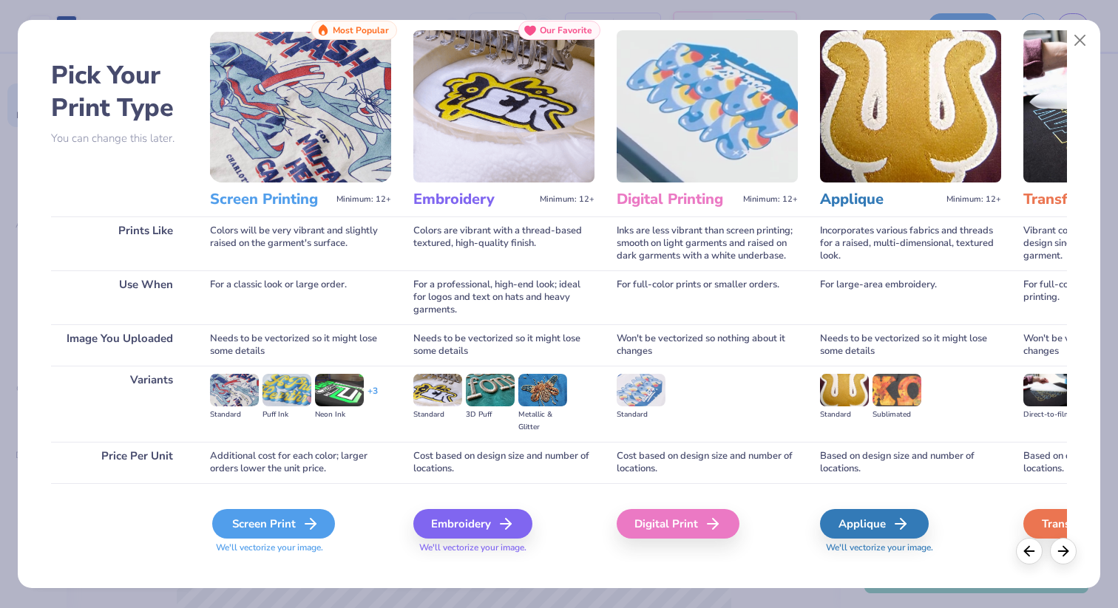
click at [283, 537] on div "Screen Print" at bounding box center [273, 524] width 123 height 30
